Goal: Purchase product/service

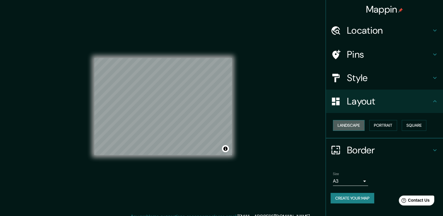
click at [362, 128] on button "Landscape" at bounding box center [349, 125] width 32 height 11
click at [384, 125] on button "Portrait" at bounding box center [383, 125] width 28 height 11
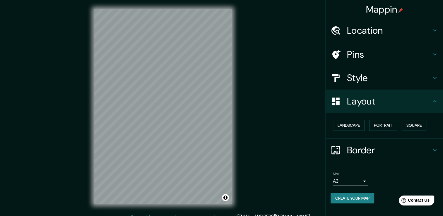
click at [354, 182] on body "Mappin Location [GEOGRAPHIC_DATA], [GEOGRAPHIC_DATA], [GEOGRAPHIC_DATA] [GEOGRA…" at bounding box center [221, 108] width 443 height 216
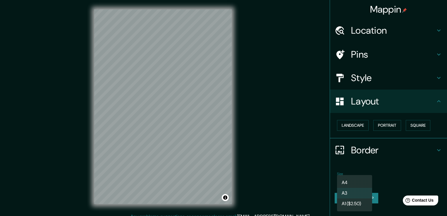
click at [357, 191] on li "A3" at bounding box center [354, 193] width 35 height 11
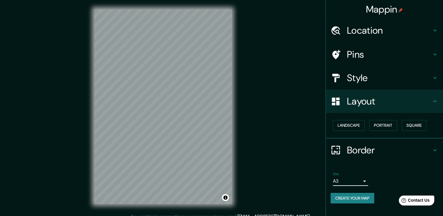
click at [421, 106] on h4 "Layout" at bounding box center [389, 101] width 84 height 12
click at [434, 155] on div "Border" at bounding box center [384, 149] width 117 height 23
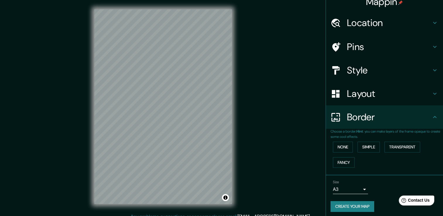
scroll to position [10, 0]
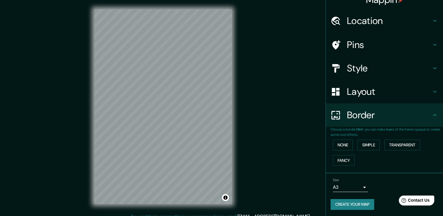
click at [431, 118] on icon at bounding box center [434, 114] width 7 height 7
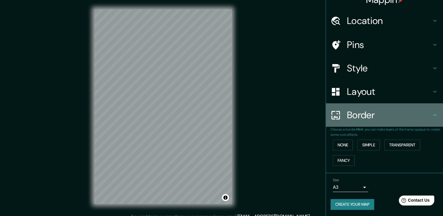
click at [432, 114] on icon at bounding box center [434, 114] width 7 height 7
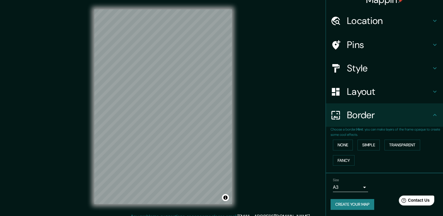
click at [431, 116] on icon at bounding box center [434, 114] width 7 height 7
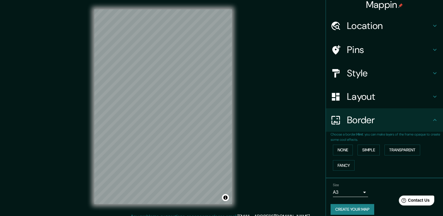
scroll to position [0, 0]
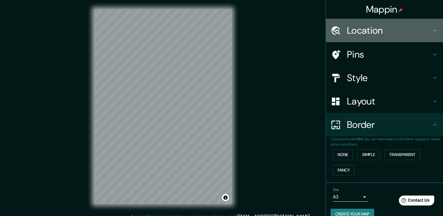
drag, startPoint x: 416, startPoint y: 36, endPoint x: 446, endPoint y: 73, distance: 46.8
click at [416, 36] on div "Location" at bounding box center [384, 30] width 117 height 23
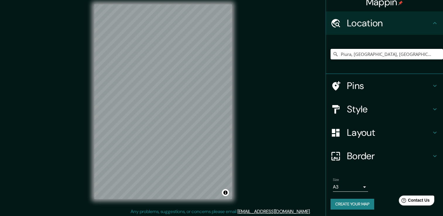
scroll to position [6, 0]
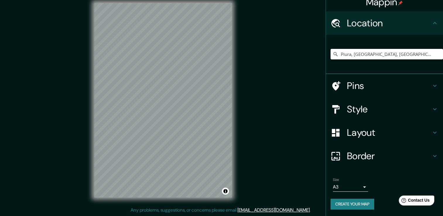
click at [389, 23] on h4 "Location" at bounding box center [389, 23] width 84 height 12
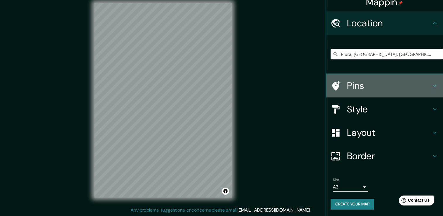
click at [368, 85] on h4 "Pins" at bounding box center [389, 86] width 84 height 12
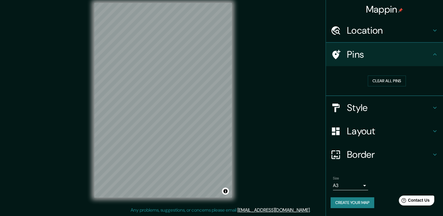
scroll to position [0, 0]
click at [392, 81] on button "Clear all pins" at bounding box center [386, 80] width 38 height 11
click at [400, 50] on h4 "Pins" at bounding box center [389, 55] width 84 height 12
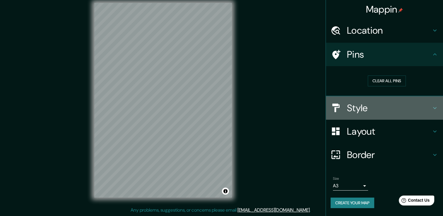
click at [373, 109] on h4 "Style" at bounding box center [389, 108] width 84 height 12
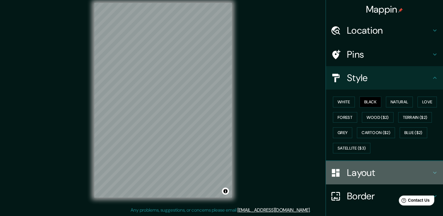
click at [359, 180] on div "Layout" at bounding box center [384, 172] width 117 height 23
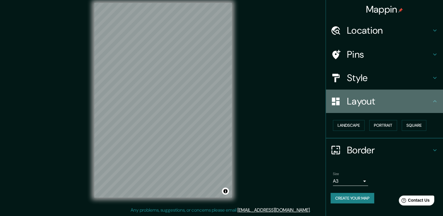
click at [376, 101] on h4 "Layout" at bounding box center [389, 101] width 84 height 12
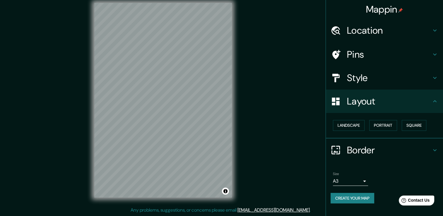
click at [403, 147] on h4 "Border" at bounding box center [389, 150] width 84 height 12
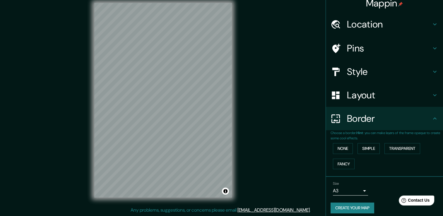
scroll to position [10, 0]
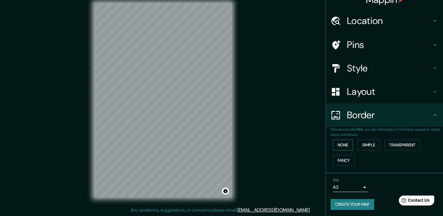
click at [343, 140] on button "None" at bounding box center [343, 145] width 20 height 11
click at [365, 146] on button "Simple" at bounding box center [368, 145] width 22 height 11
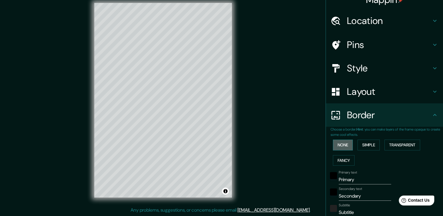
click at [343, 142] on button "None" at bounding box center [343, 145] width 20 height 11
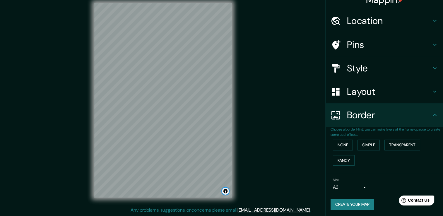
click at [226, 193] on button "Toggle attribution" at bounding box center [225, 191] width 7 height 7
click at [225, 192] on button "Toggle attribution" at bounding box center [225, 191] width 7 height 7
click at [283, 210] on link "[EMAIL_ADDRESS][DOMAIN_NAME]" at bounding box center [273, 210] width 72 height 6
click at [224, 185] on div at bounding box center [223, 187] width 5 height 5
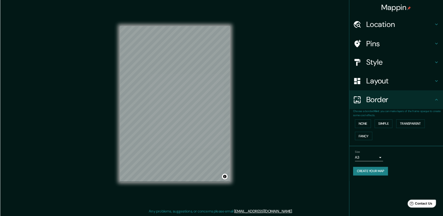
scroll to position [0, 0]
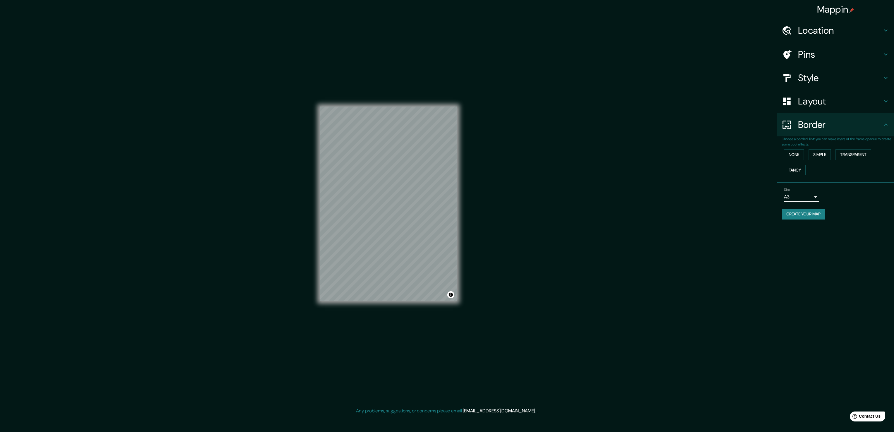
click at [206, 216] on div "Mappin Location [GEOGRAPHIC_DATA], [GEOGRAPHIC_DATA], [GEOGRAPHIC_DATA] [GEOGRA…" at bounding box center [447, 208] width 894 height 417
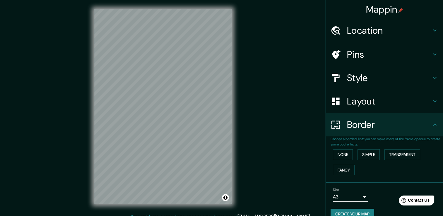
click at [249, 135] on div "Mappin Location [GEOGRAPHIC_DATA], [GEOGRAPHIC_DATA], [GEOGRAPHIC_DATA] [GEOGRA…" at bounding box center [221, 111] width 443 height 222
